Goal: Information Seeking & Learning: Learn about a topic

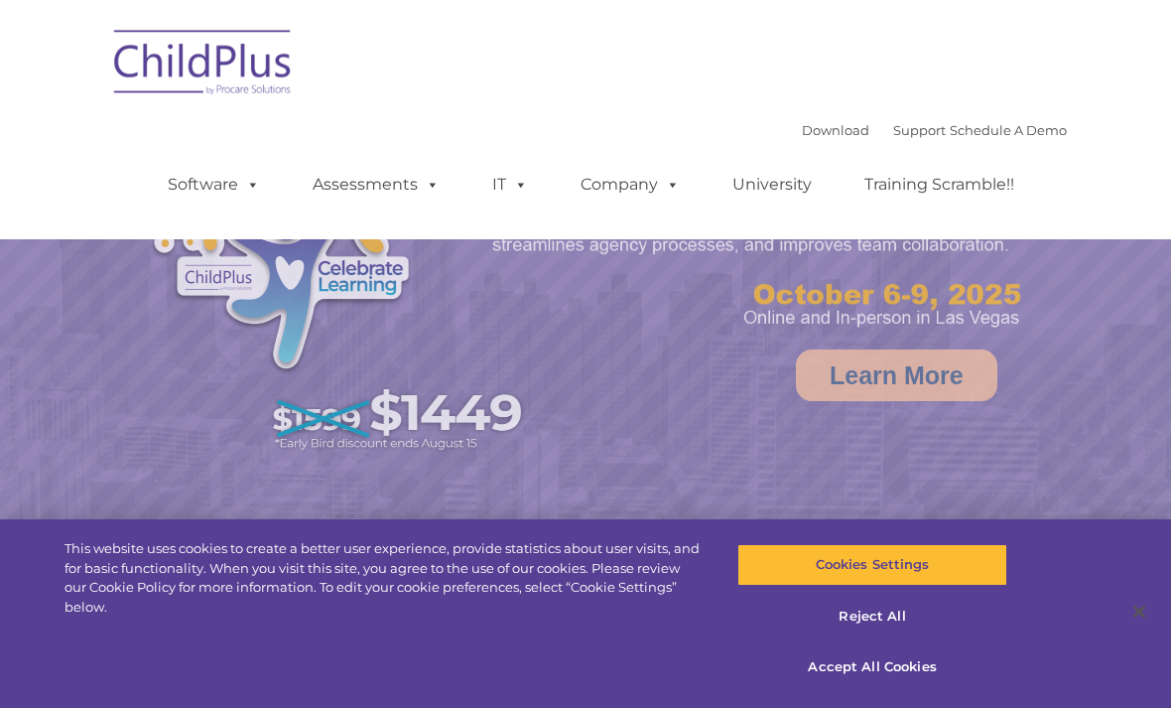
select select "MEDIUM"
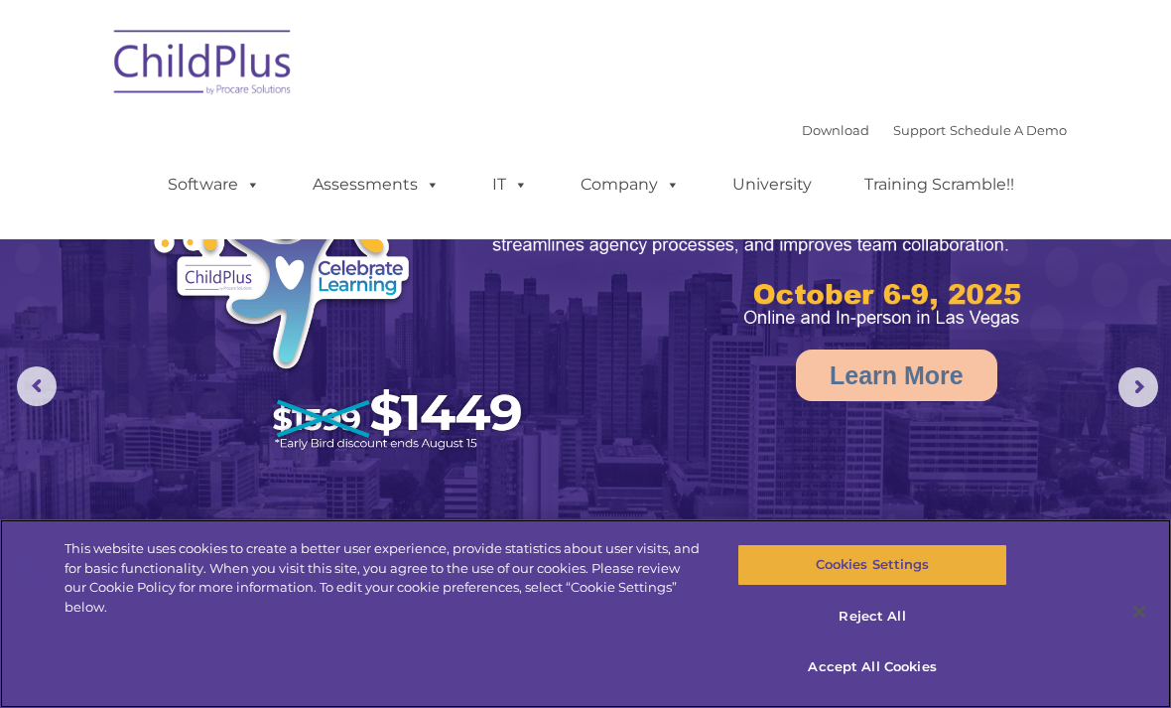
click at [927, 566] on button "Cookies Settings" at bounding box center [872, 565] width 269 height 42
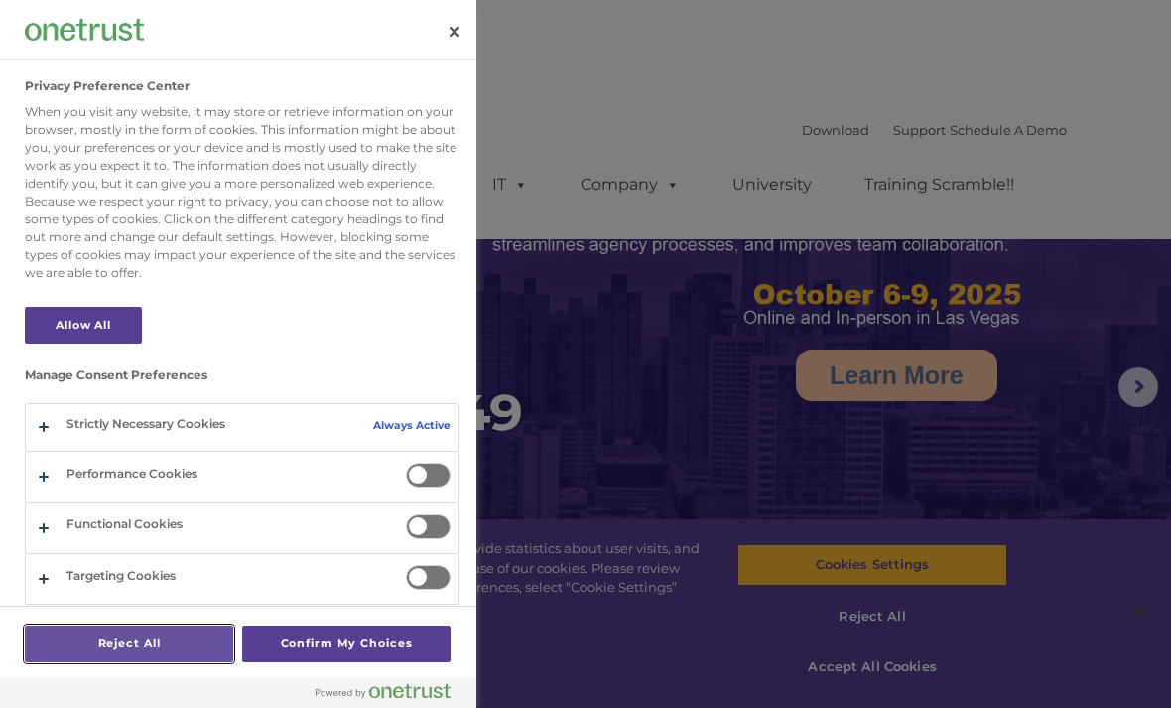
click at [180, 642] on button "Reject All" at bounding box center [129, 643] width 208 height 37
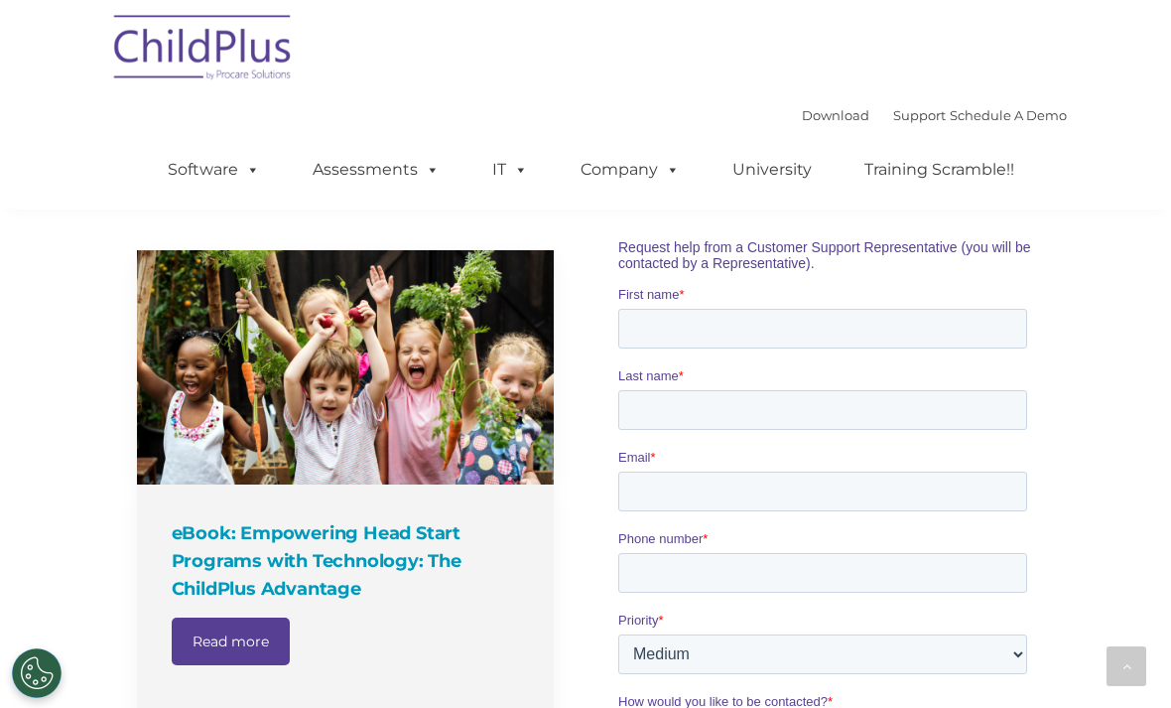
scroll to position [1328, 0]
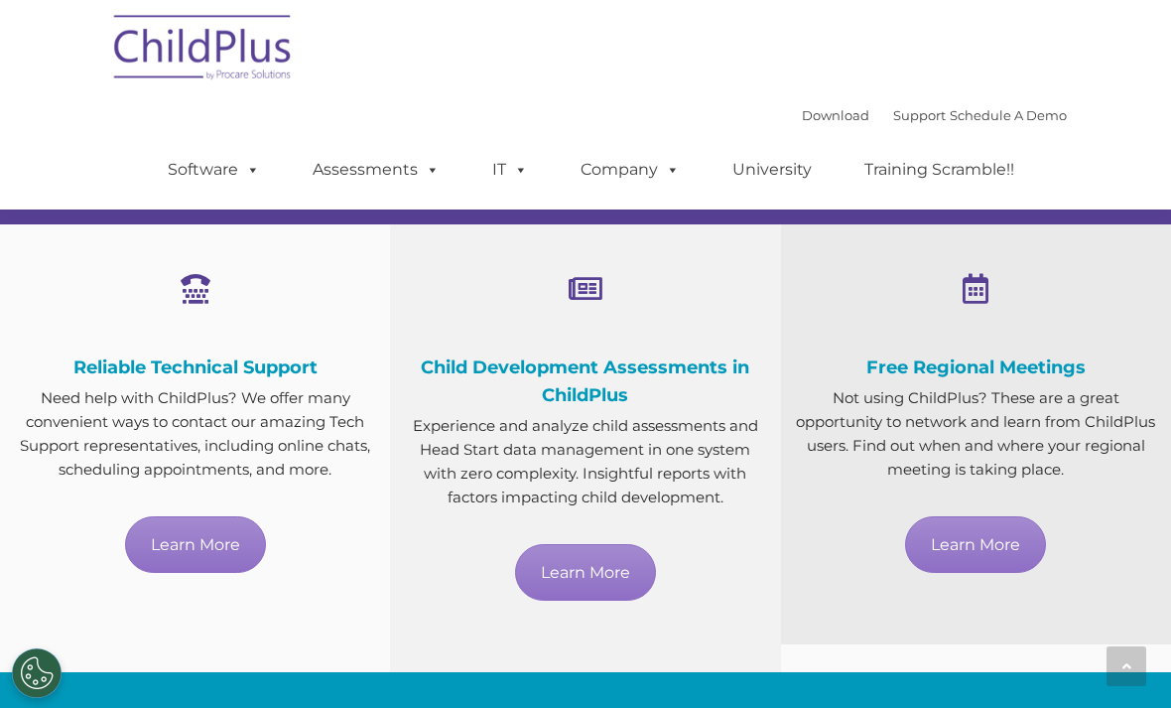
scroll to position [1065, 0]
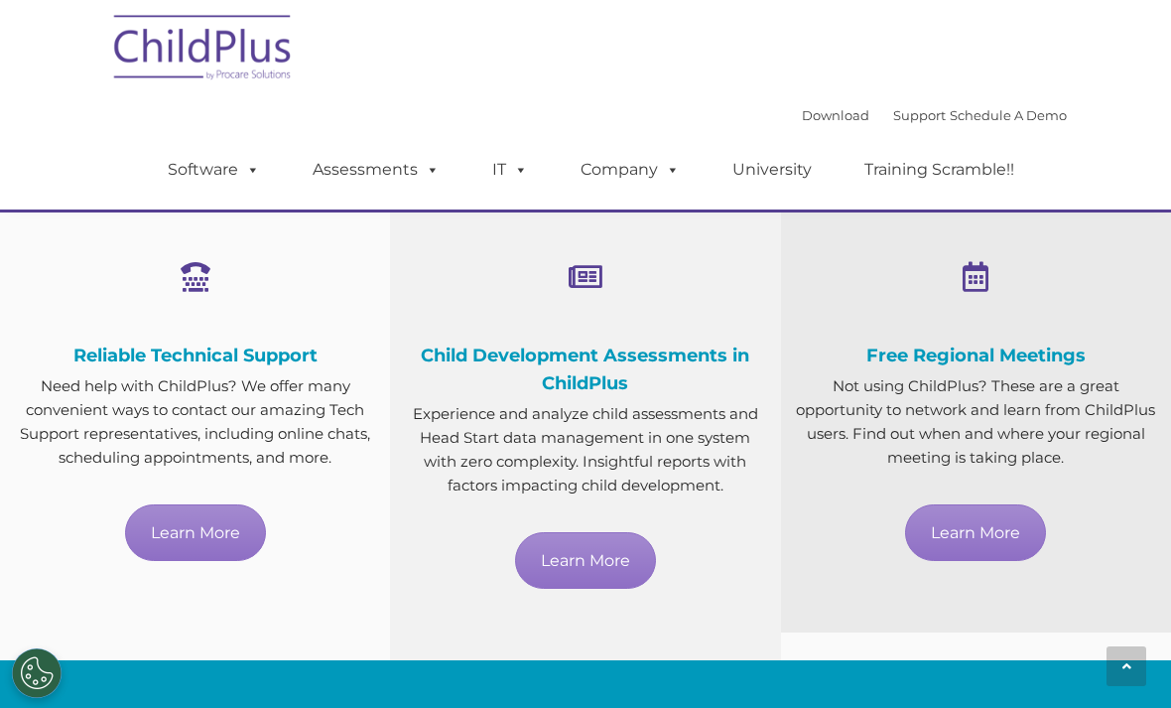
click at [161, 45] on img at bounding box center [203, 50] width 199 height 99
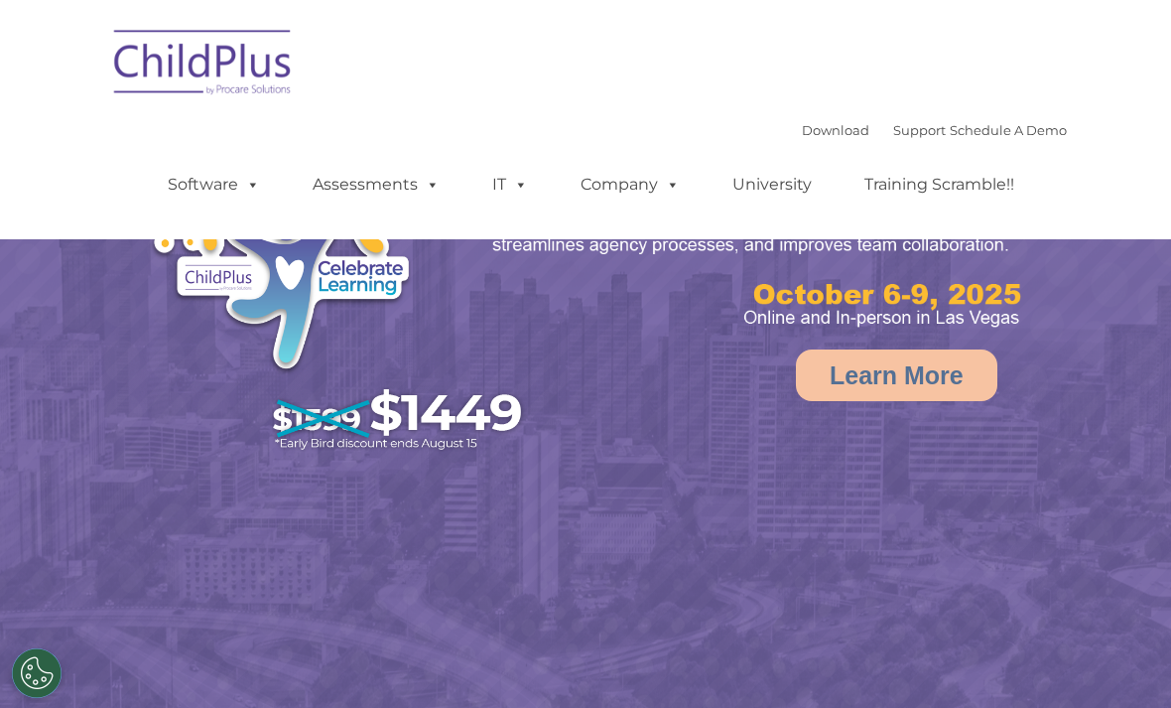
select select "MEDIUM"
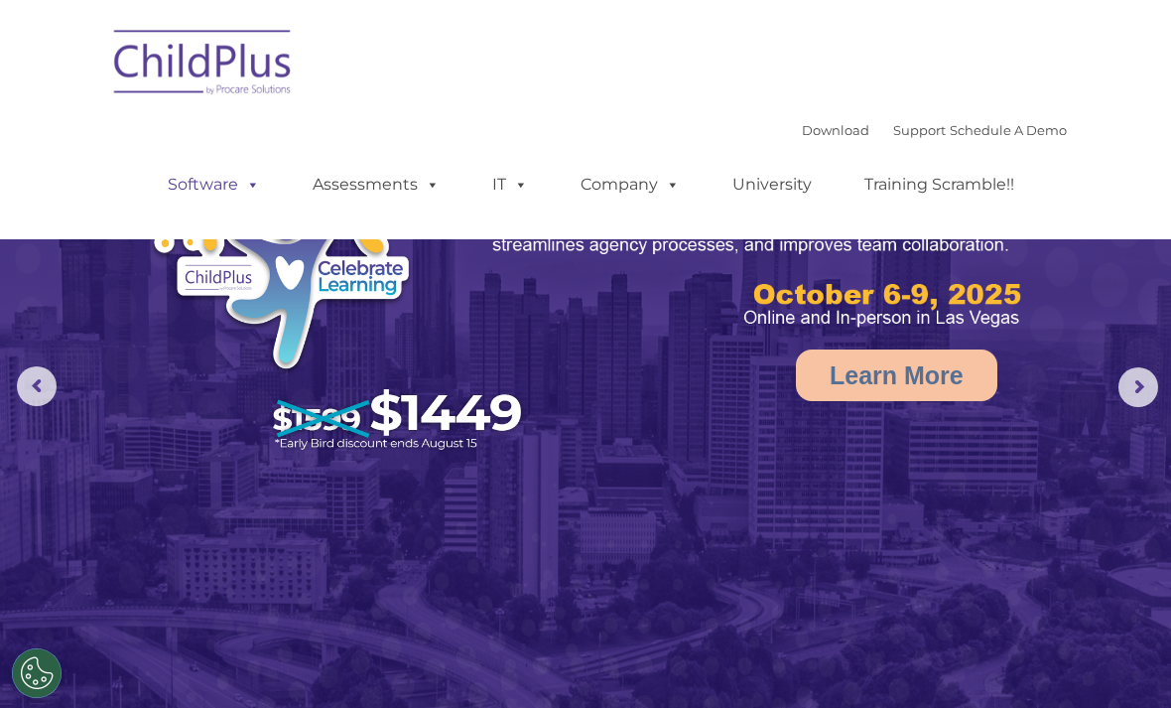
click at [211, 193] on link "Software" at bounding box center [214, 185] width 132 height 40
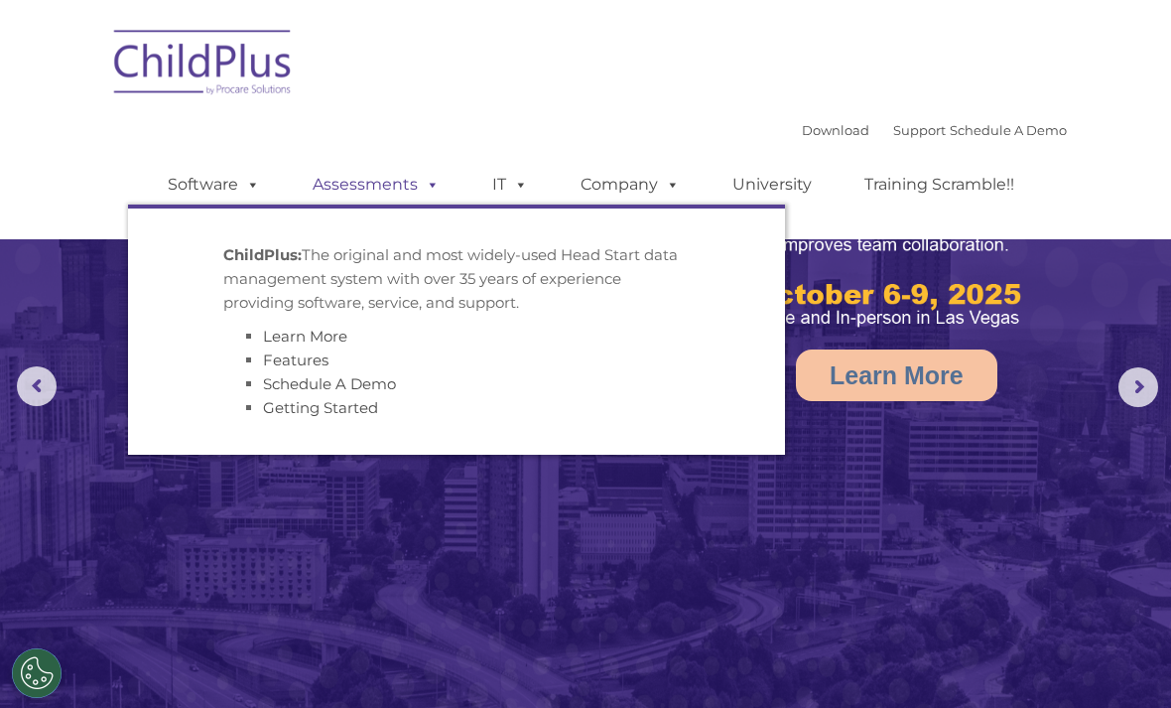
click at [403, 178] on link "Assessments" at bounding box center [376, 185] width 167 height 40
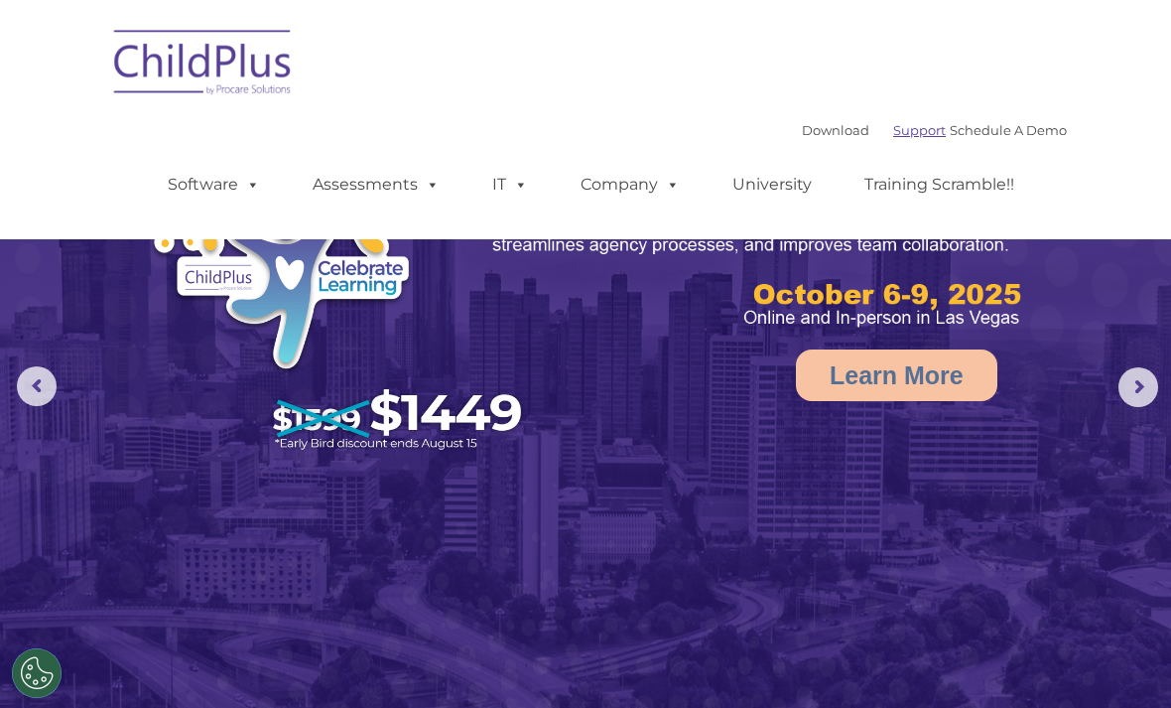
click at [896, 126] on link "Support" at bounding box center [919, 130] width 53 height 16
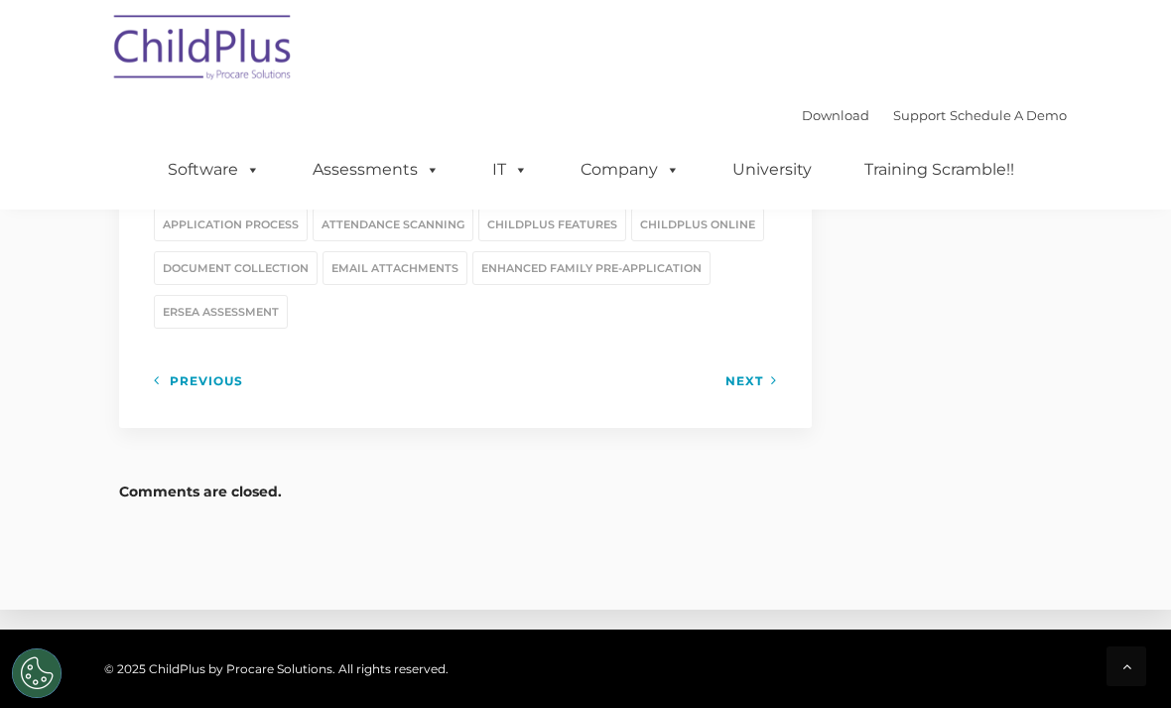
scroll to position [3071, 0]
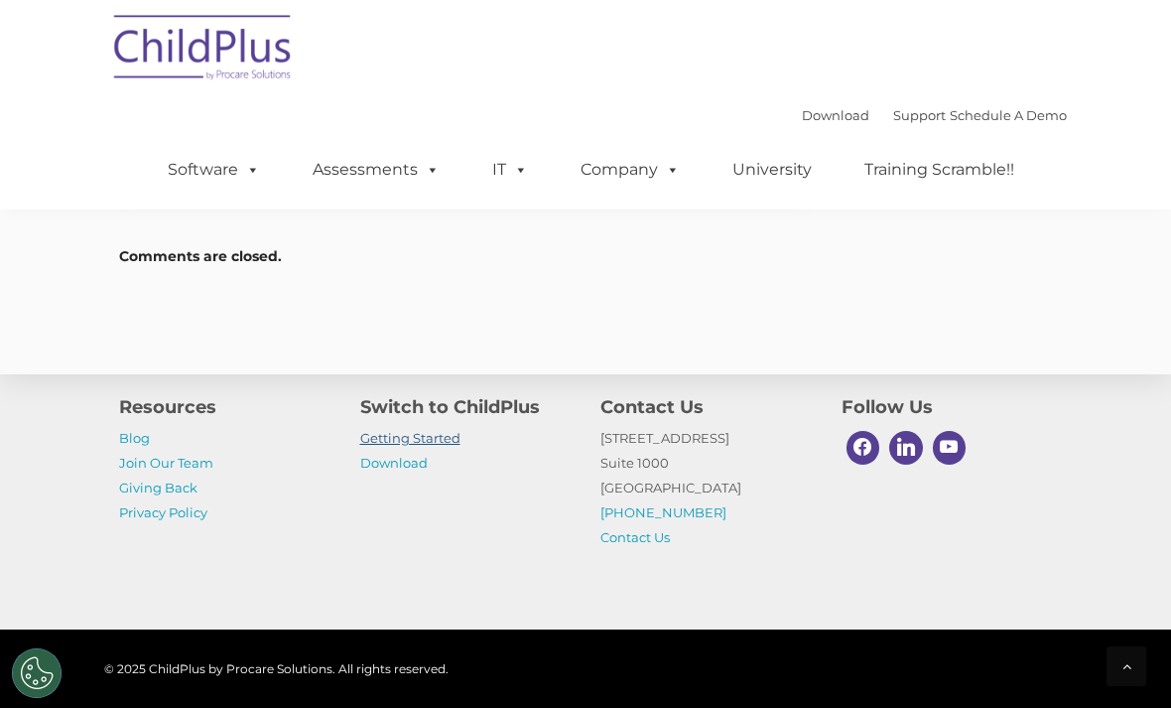
click at [445, 446] on link "Getting Started" at bounding box center [410, 438] width 100 height 16
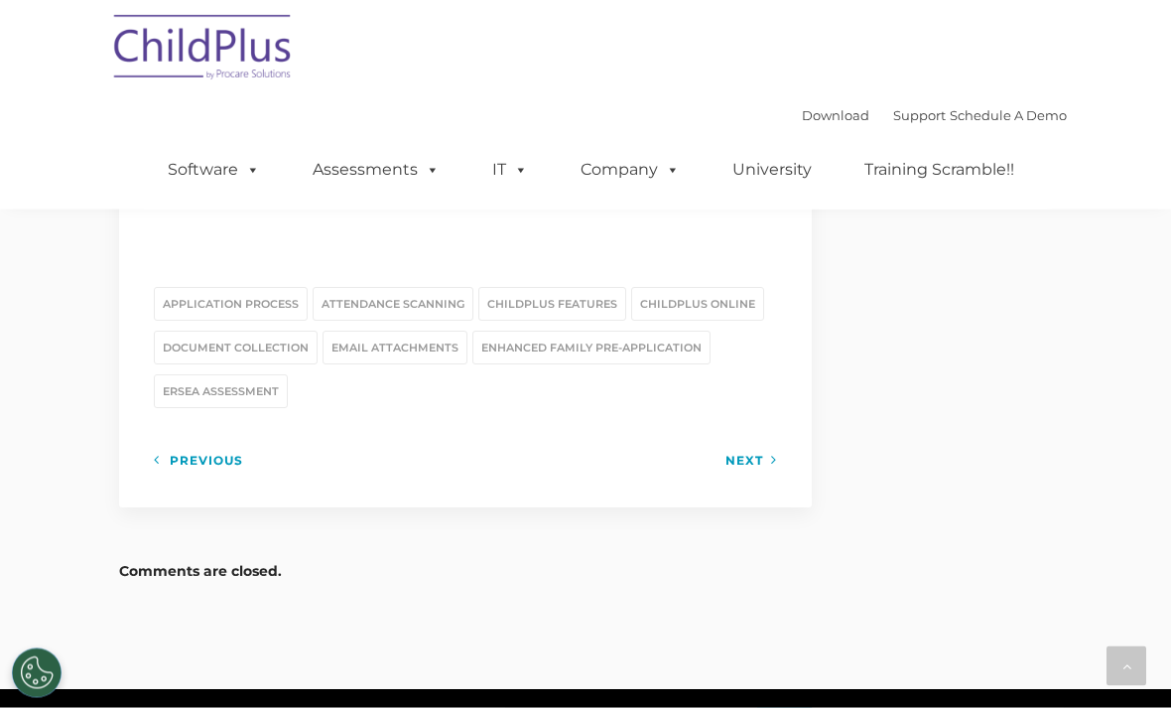
scroll to position [2716, 0]
